Goal: Transaction & Acquisition: Purchase product/service

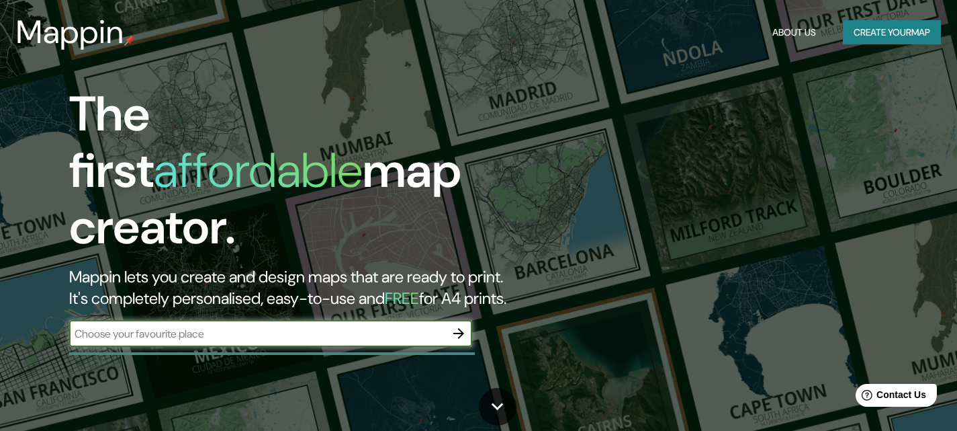
click at [876, 31] on button "Create your map" at bounding box center [892, 32] width 98 height 25
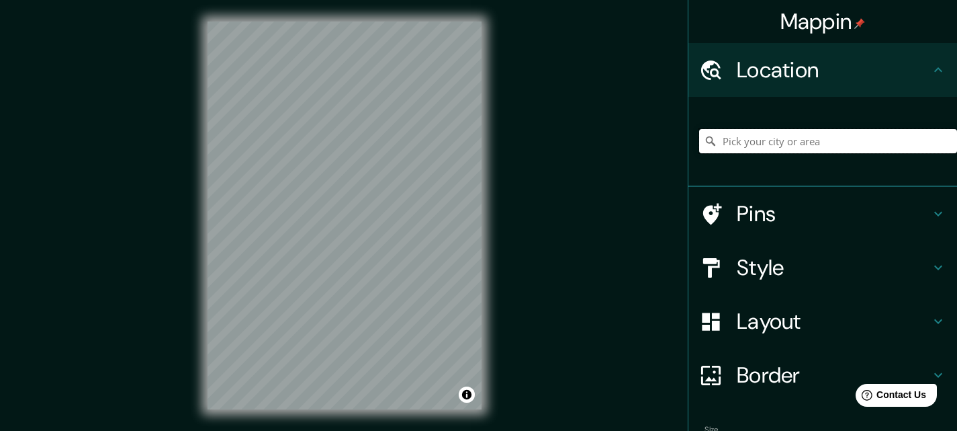
click at [732, 135] on input "Pick your city or area" at bounding box center [828, 141] width 258 height 24
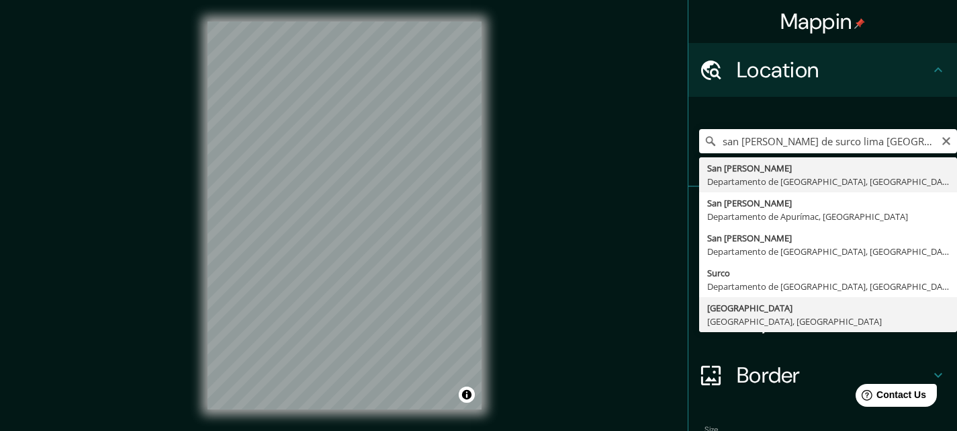
type input "[GEOGRAPHIC_DATA], [GEOGRAPHIC_DATA], [GEOGRAPHIC_DATA]"
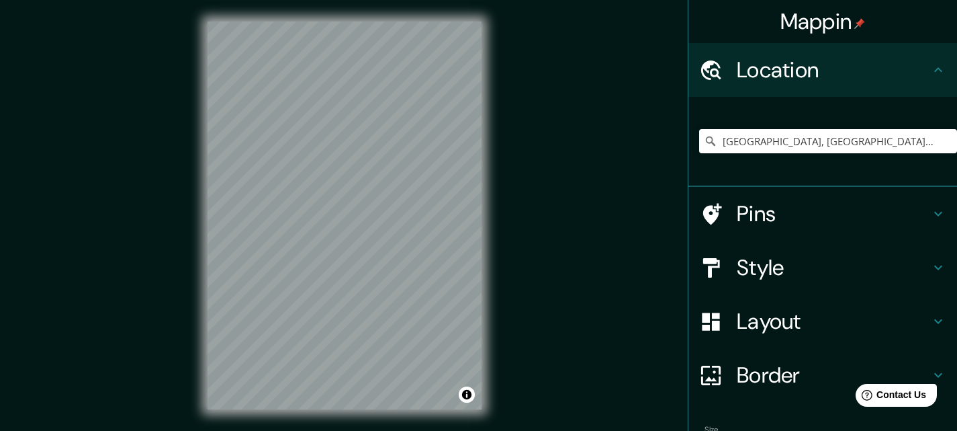
click at [874, 209] on h4 "Pins" at bounding box center [834, 213] width 194 height 27
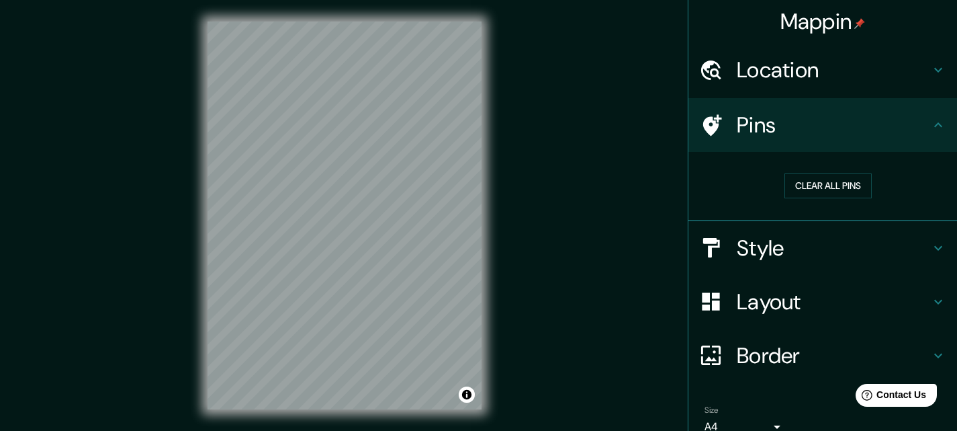
click at [898, 129] on h4 "Pins" at bounding box center [834, 125] width 194 height 27
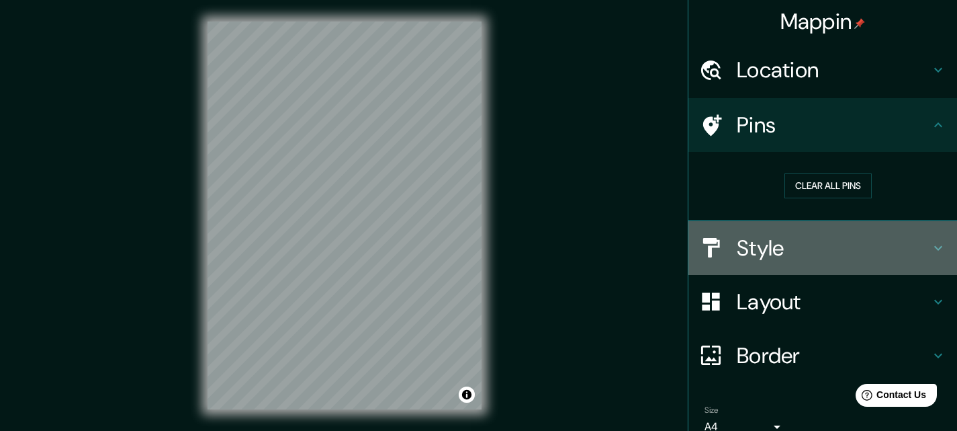
click at [813, 245] on h4 "Style" at bounding box center [834, 247] width 194 height 27
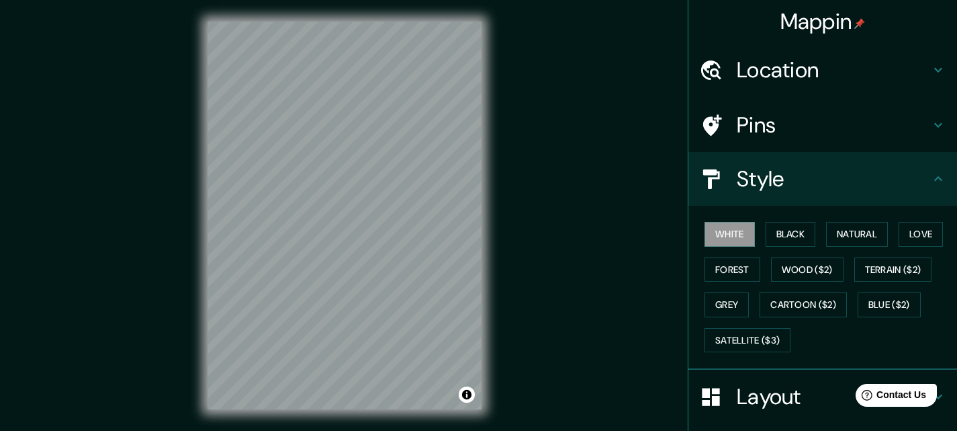
click at [828, 194] on div "Style" at bounding box center [823, 179] width 269 height 54
click at [938, 185] on div "Style" at bounding box center [823, 179] width 269 height 54
click at [806, 159] on div "Style" at bounding box center [823, 179] width 269 height 54
click at [930, 169] on div "Style" at bounding box center [823, 179] width 269 height 54
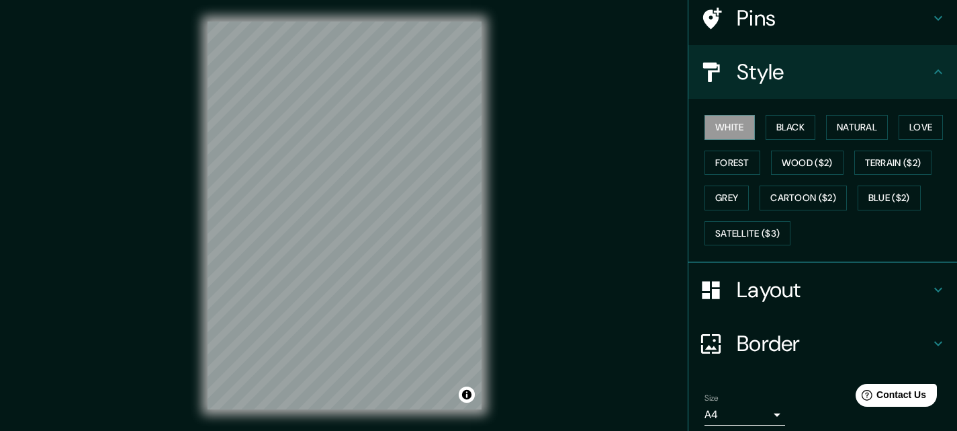
scroll to position [91, 0]
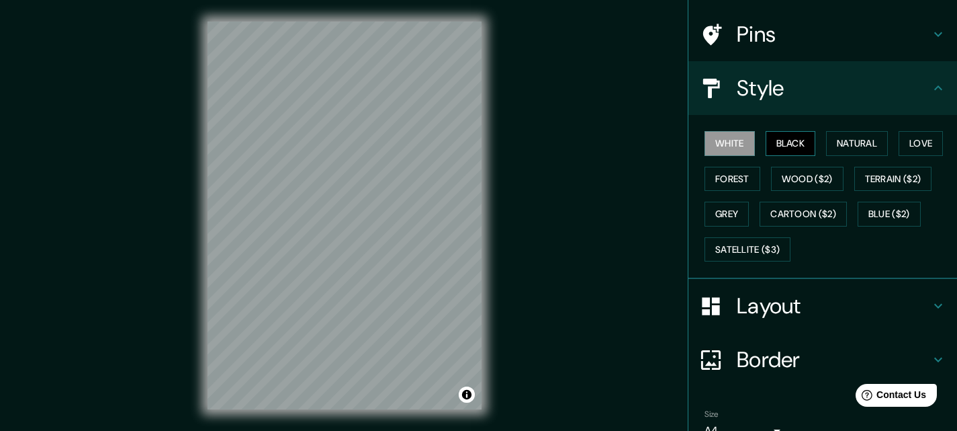
click at [804, 140] on button "Black" at bounding box center [791, 143] width 50 height 25
click at [834, 142] on button "Natural" at bounding box center [857, 143] width 62 height 25
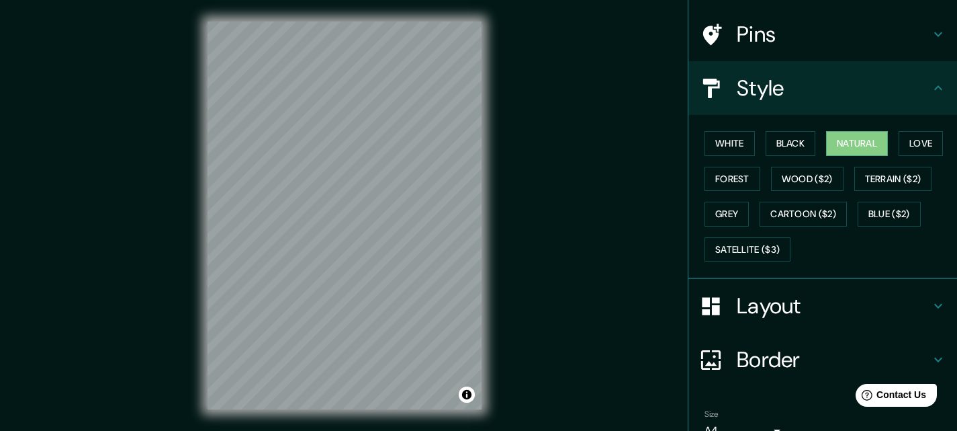
click at [490, 125] on div "© Mapbox © OpenStreetMap Improve this map" at bounding box center [344, 215] width 317 height 431
click at [539, 128] on div "Mappin Location [GEOGRAPHIC_DATA], [GEOGRAPHIC_DATA], [GEOGRAPHIC_DATA] Pins St…" at bounding box center [478, 226] width 957 height 452
click at [919, 148] on button "Love" at bounding box center [921, 143] width 44 height 25
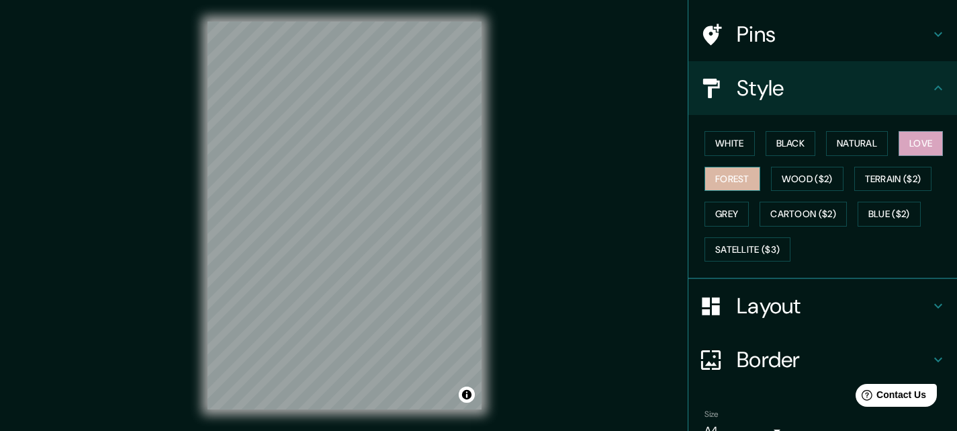
click at [732, 179] on button "Forest" at bounding box center [733, 179] width 56 height 25
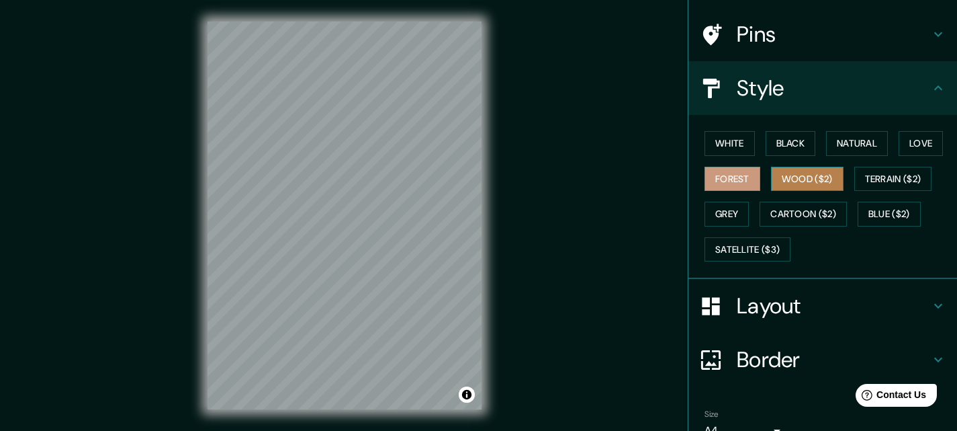
click at [790, 179] on button "Wood ($2)" at bounding box center [807, 179] width 73 height 25
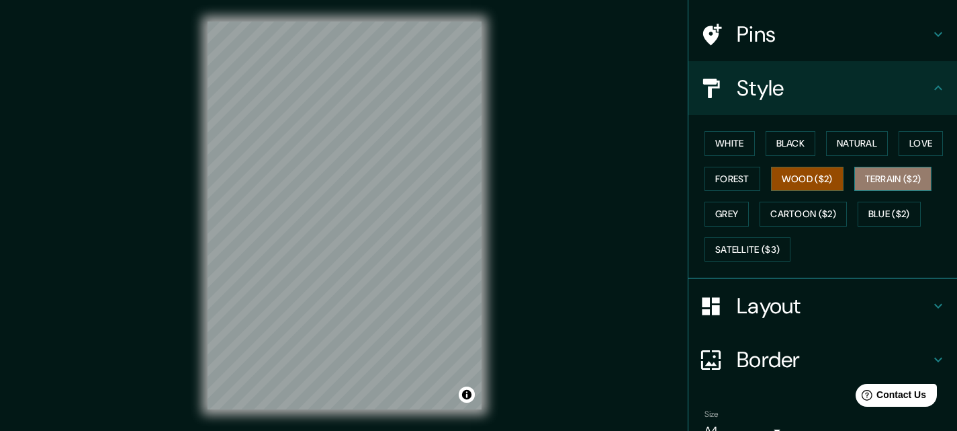
click at [887, 178] on button "Terrain ($2)" at bounding box center [894, 179] width 78 height 25
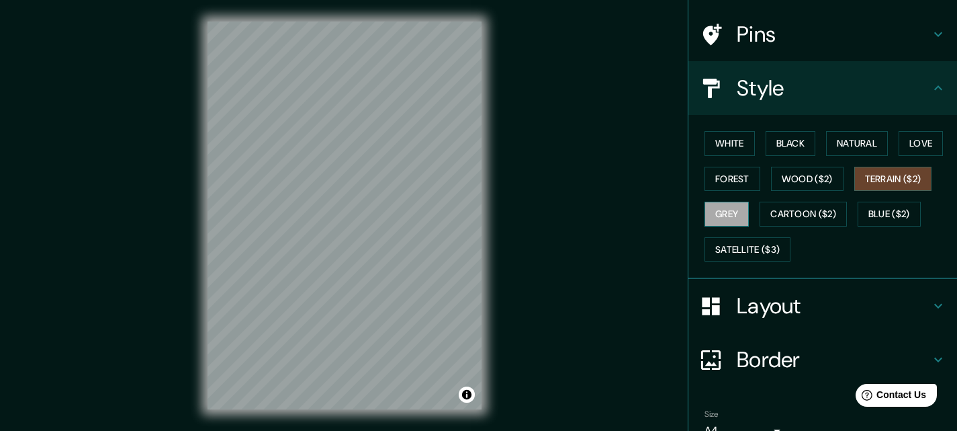
click at [712, 212] on button "Grey" at bounding box center [727, 214] width 44 height 25
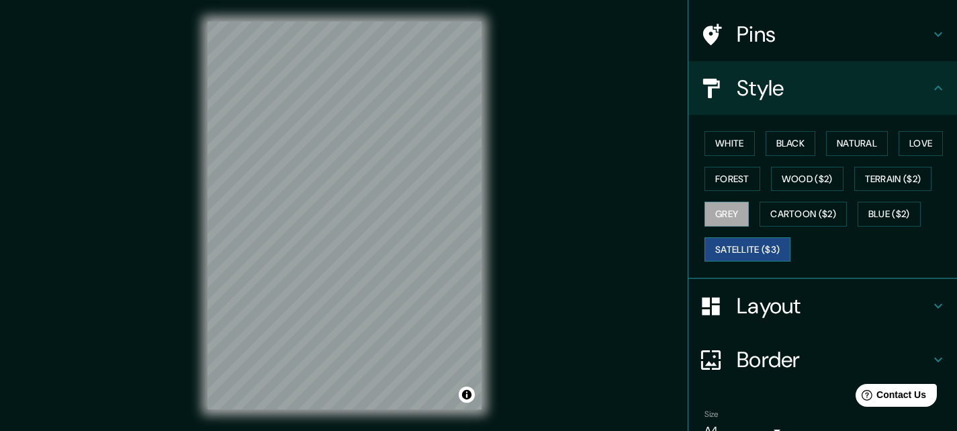
click at [761, 245] on button "Satellite ($3)" at bounding box center [748, 249] width 86 height 25
click at [171, 274] on div "Mappin Location [GEOGRAPHIC_DATA], [GEOGRAPHIC_DATA], [GEOGRAPHIC_DATA] Pins St…" at bounding box center [478, 226] width 957 height 452
